Goal: Task Accomplishment & Management: Manage account settings

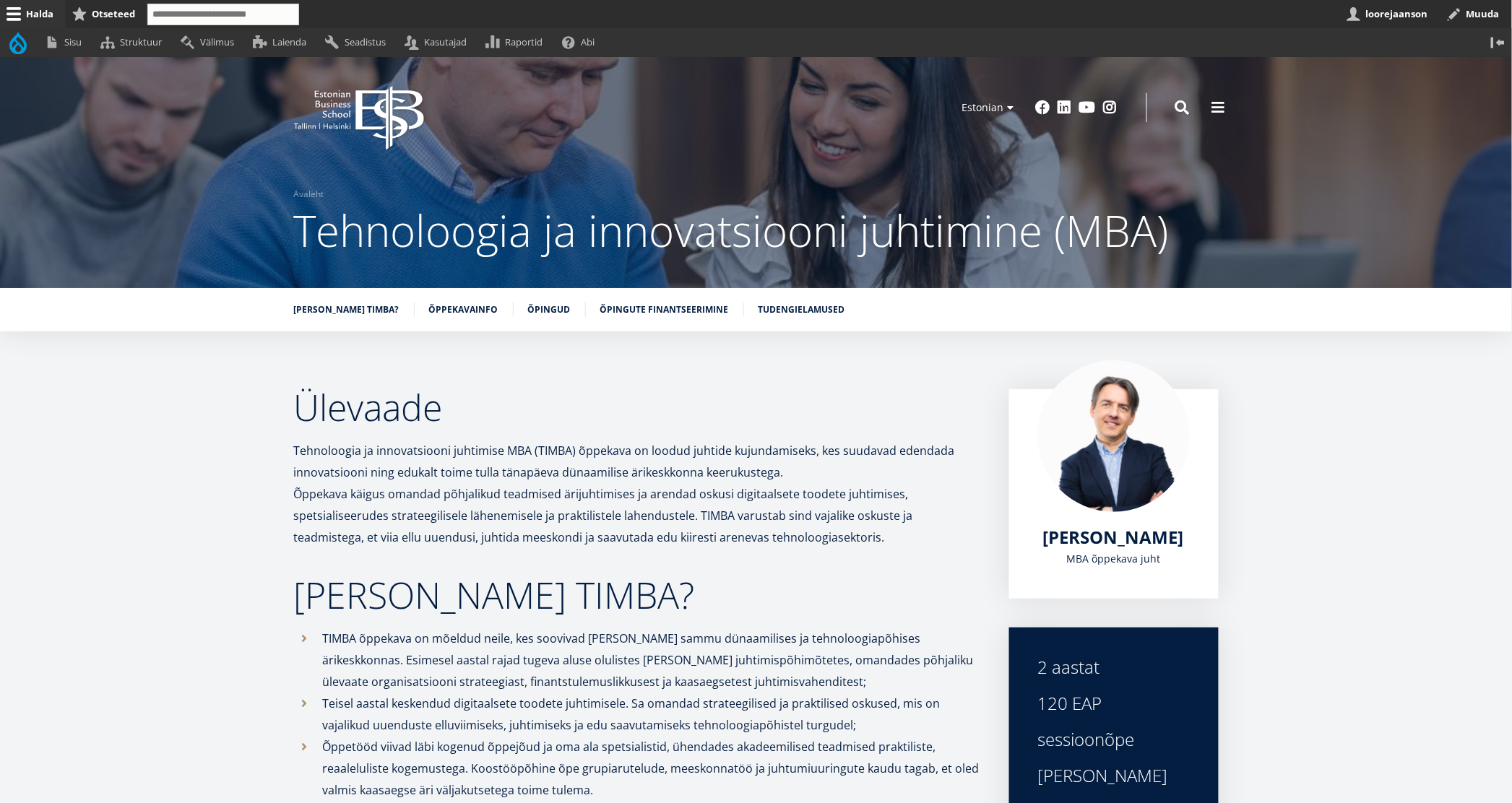
click at [1502, 343] on button "Avatud Ülevaade seaded" at bounding box center [1498, 345] width 19 height 19
click at [1469, 384] on link "Muuda" at bounding box center [1474, 385] width 66 height 15
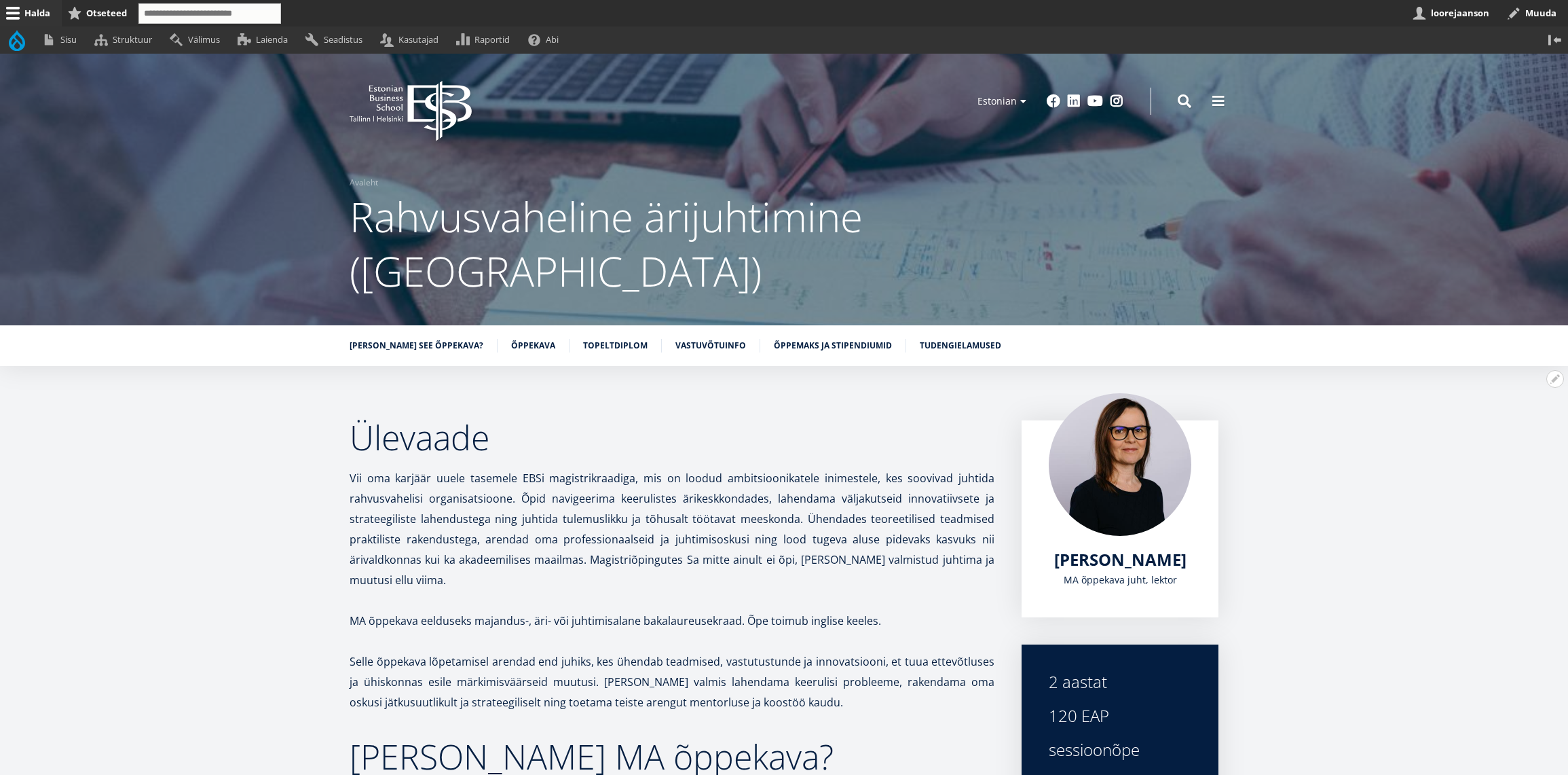
click at [1548, 370] on button "Avatud Ülevaade seaded" at bounding box center [1555, 378] width 18 height 18
click at [1506, 409] on link "Muuda" at bounding box center [1532, 416] width 62 height 14
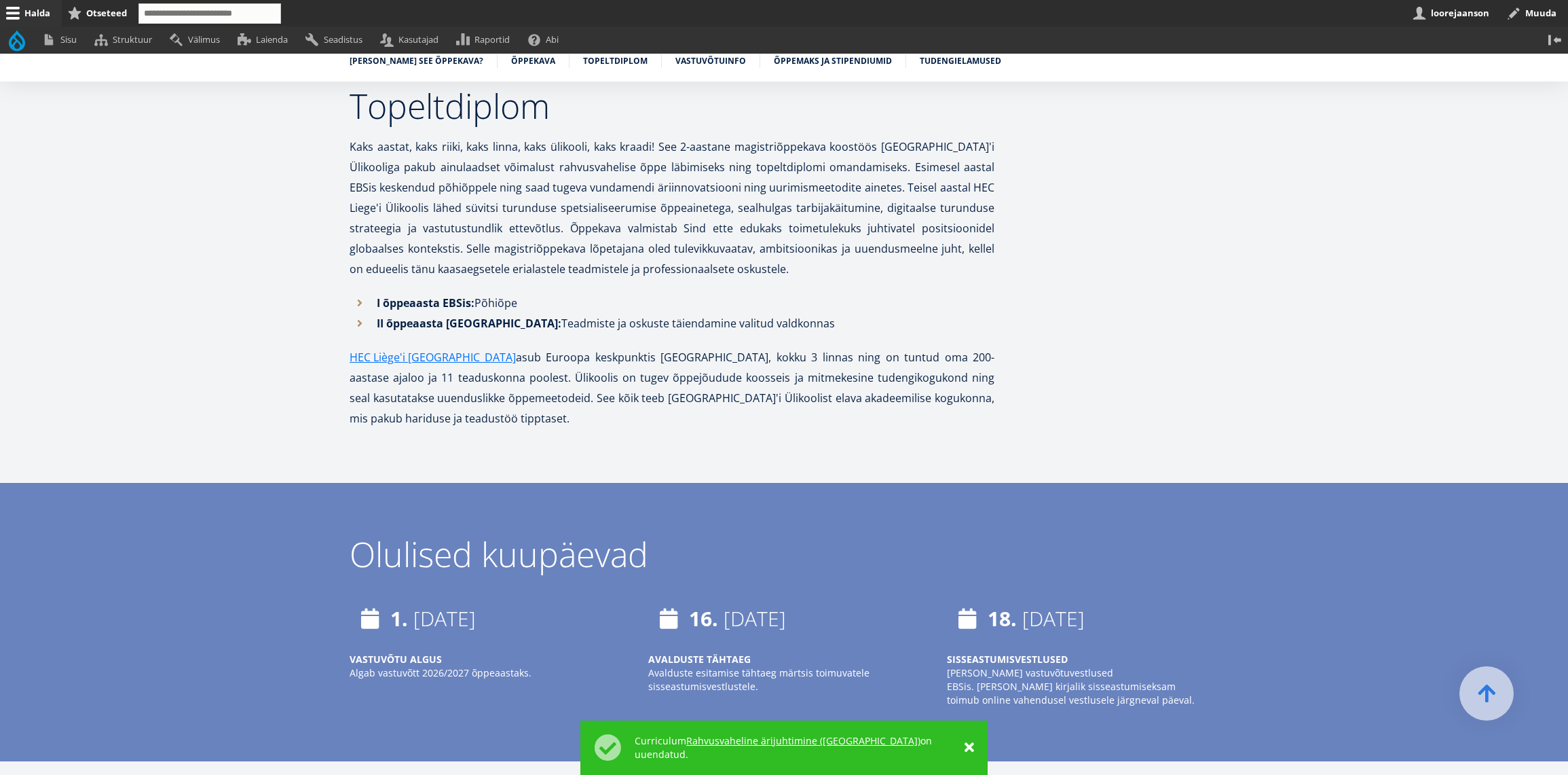
scroll to position [2919, 0]
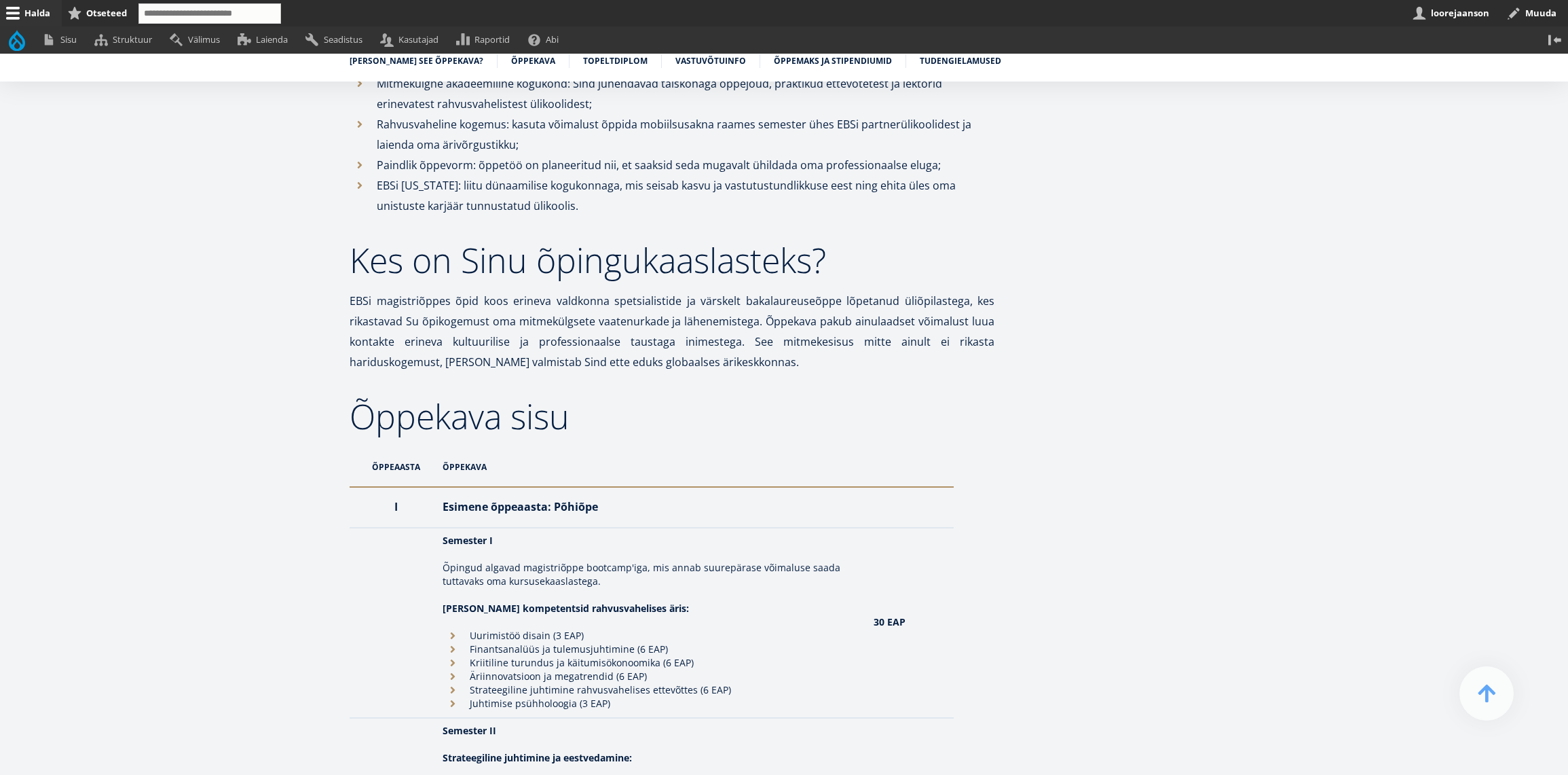
scroll to position [717, 0]
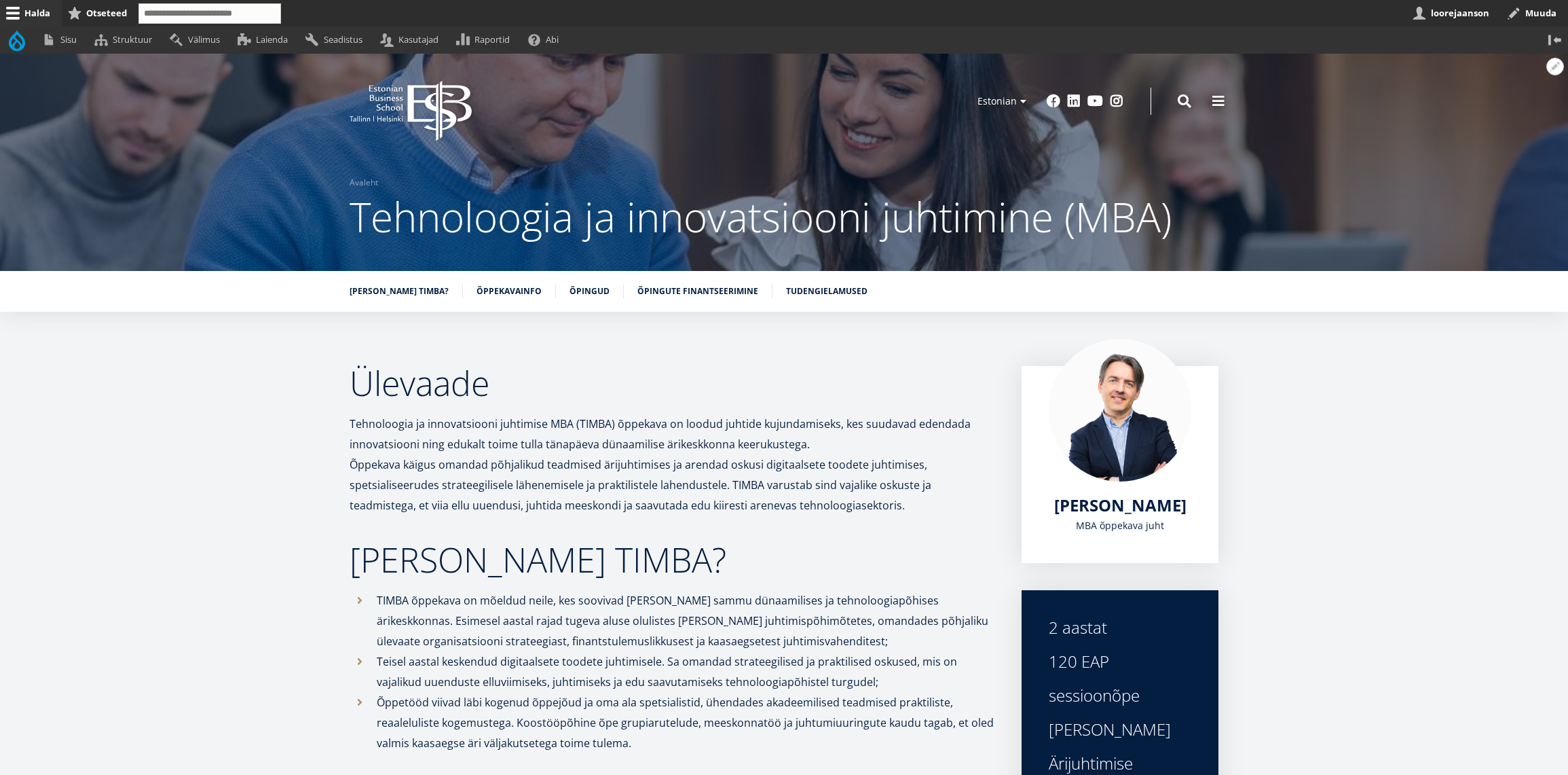
drag, startPoint x: 1407, startPoint y: 254, endPoint x: 1464, endPoint y: 305, distance: 76.5
click at [1409, 259] on div "Avatud seaded Seadista plokki Eemalda plokk Tõlgi block" at bounding box center [784, 162] width 1568 height 218
click at [1551, 326] on button "Avatud Ülevaade seaded" at bounding box center [1555, 324] width 18 height 18
click at [1520, 361] on link "Muuda" at bounding box center [1532, 362] width 62 height 14
